Goal: Information Seeking & Learning: Learn about a topic

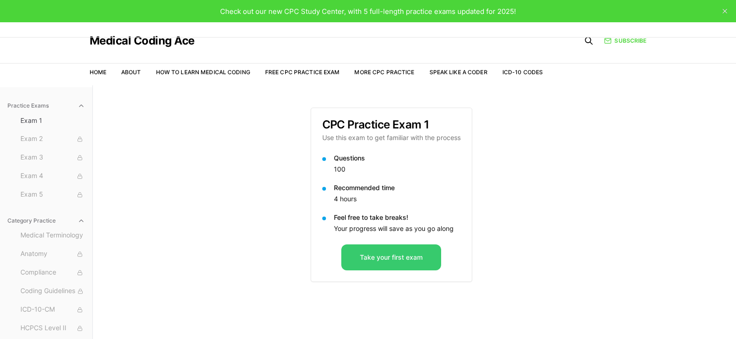
click at [399, 260] on button "Take your first exam" at bounding box center [391, 258] width 100 height 26
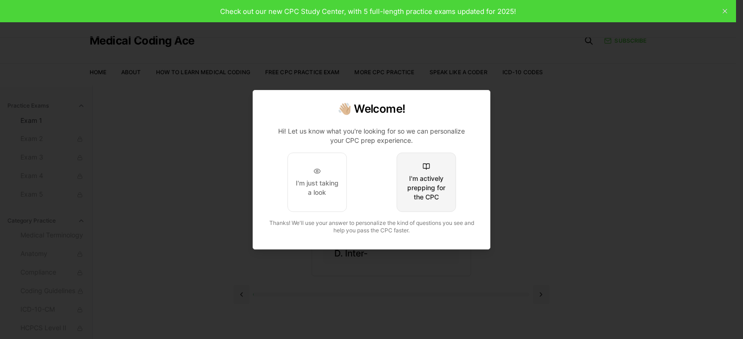
click at [428, 190] on div "I'm actively prepping for the CPC" at bounding box center [426, 188] width 44 height 28
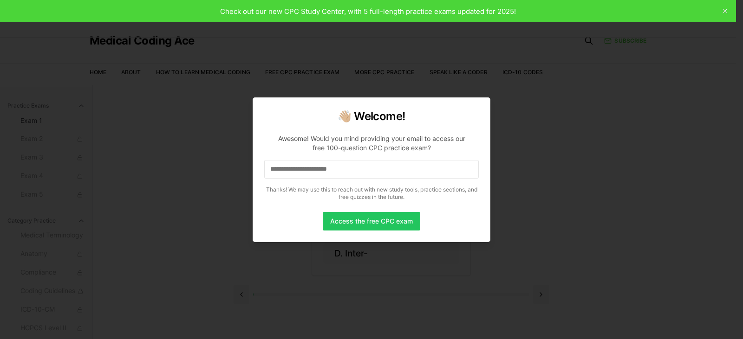
click at [374, 175] on input at bounding box center [371, 169] width 214 height 19
click at [384, 222] on button "Access the free CPC exam" at bounding box center [371, 221] width 97 height 19
click at [387, 225] on button "Access the free CPC exam" at bounding box center [371, 221] width 97 height 19
click at [379, 222] on button "Access the free CPC exam" at bounding box center [371, 221] width 97 height 19
click at [356, 174] on input "**********" at bounding box center [371, 169] width 214 height 19
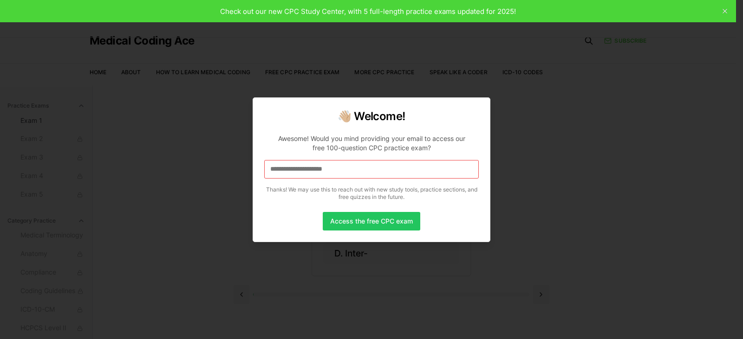
click at [354, 169] on input "**********" at bounding box center [371, 169] width 214 height 19
click at [376, 225] on button "Access the free CPC exam" at bounding box center [371, 221] width 97 height 19
click at [544, 149] on div at bounding box center [371, 169] width 743 height 339
click at [726, 10] on div at bounding box center [371, 169] width 743 height 339
click at [364, 220] on button "Access the free CPC exam" at bounding box center [371, 221] width 97 height 19
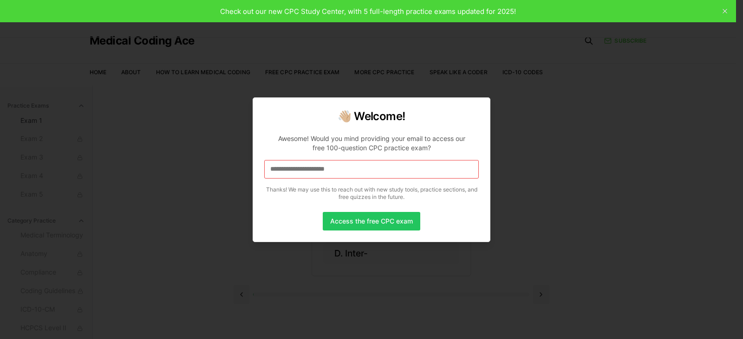
click at [584, 215] on div at bounding box center [371, 169] width 743 height 339
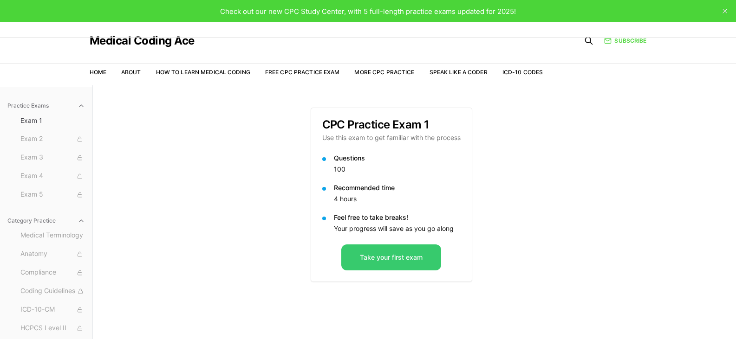
click at [410, 263] on button "Take your first exam" at bounding box center [391, 258] width 100 height 26
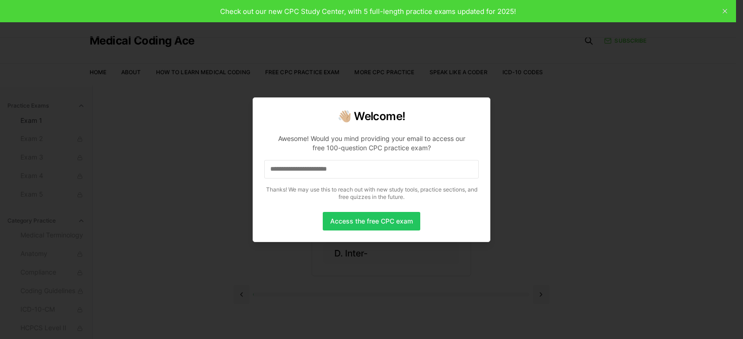
click at [365, 166] on input at bounding box center [371, 169] width 214 height 19
click at [284, 169] on input "*" at bounding box center [371, 169] width 214 height 19
click at [279, 170] on input "**" at bounding box center [371, 169] width 214 height 19
click at [285, 172] on input "***" at bounding box center [371, 169] width 214 height 19
click at [328, 173] on input "****" at bounding box center [371, 169] width 214 height 19
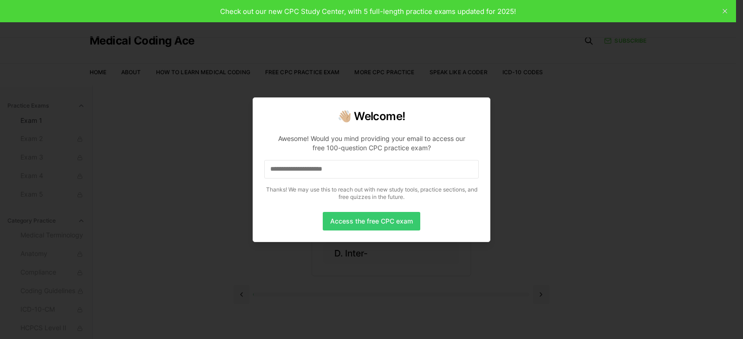
click at [381, 223] on button "Access the free CPC exam" at bounding box center [371, 221] width 97 height 19
click at [627, 196] on div at bounding box center [371, 169] width 743 height 339
click at [625, 195] on div at bounding box center [371, 169] width 743 height 339
click at [411, 222] on button "Access the free CPC exam" at bounding box center [371, 221] width 97 height 19
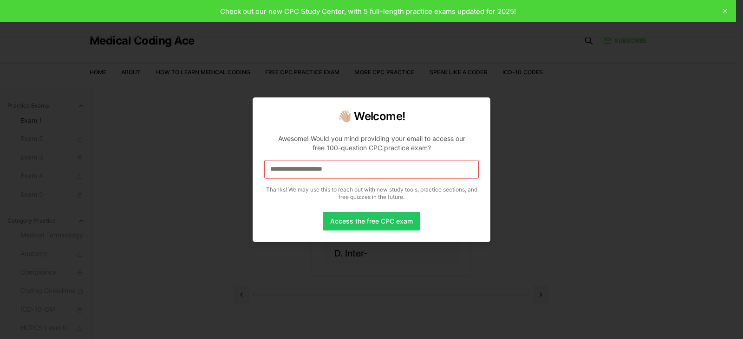
click at [323, 9] on div at bounding box center [371, 169] width 743 height 339
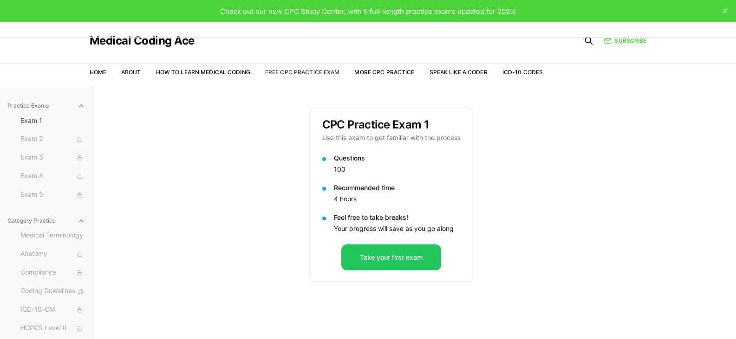
click at [307, 71] on link "Free CPC Practice Exam" at bounding box center [302, 72] width 75 height 7
click at [384, 263] on button "Take your first exam" at bounding box center [391, 258] width 100 height 26
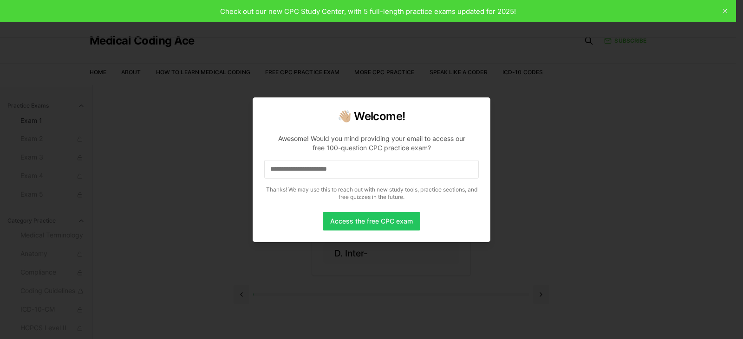
click at [369, 168] on input at bounding box center [371, 169] width 214 height 19
click at [385, 224] on button "Access the free CPC exam" at bounding box center [371, 221] width 97 height 19
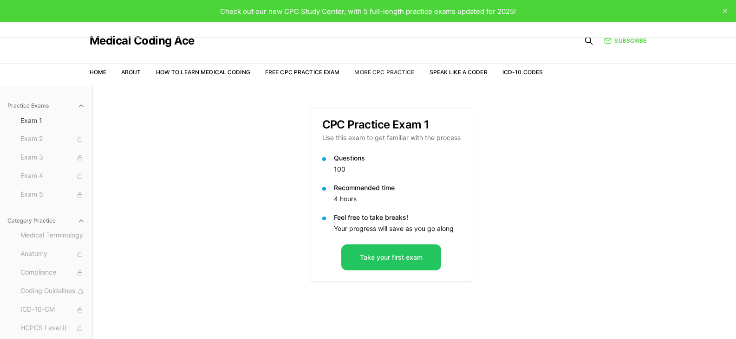
click at [394, 71] on link "More CPC Practice" at bounding box center [384, 72] width 60 height 7
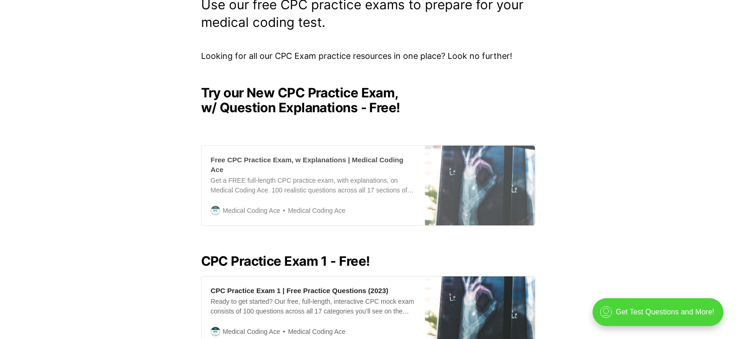
scroll to position [139, 0]
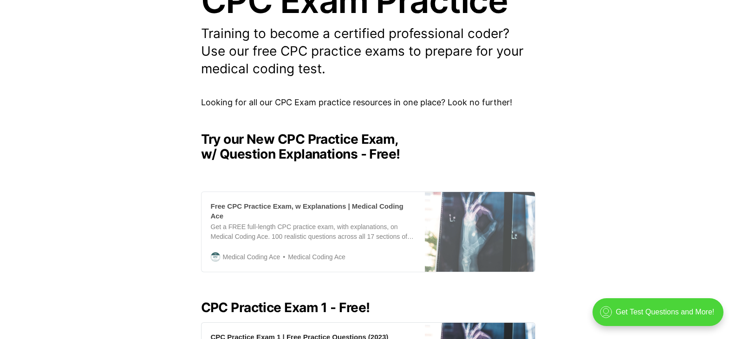
click at [370, 239] on div "Free CPC Practice Exam, w Explanations | Medical Coding Ace Get a FREE full-len…" at bounding box center [312, 232] width 223 height 80
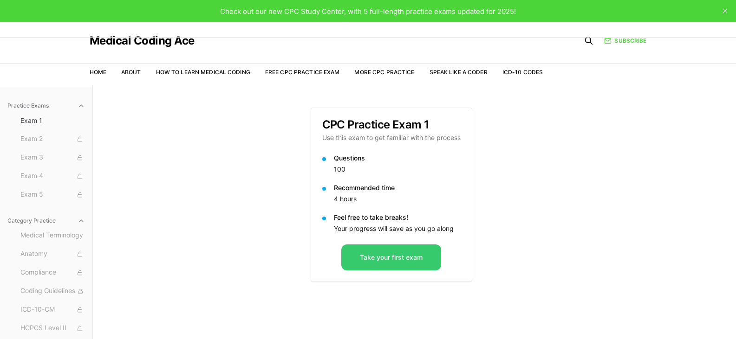
click at [385, 259] on button "Take your first exam" at bounding box center [391, 258] width 100 height 26
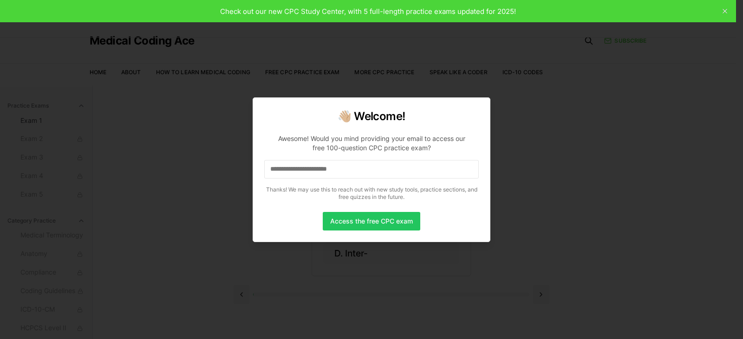
click at [364, 174] on input at bounding box center [371, 169] width 214 height 19
click at [372, 222] on button "Access the free CPC exam" at bounding box center [371, 221] width 97 height 19
